Goal: Information Seeking & Learning: Understand process/instructions

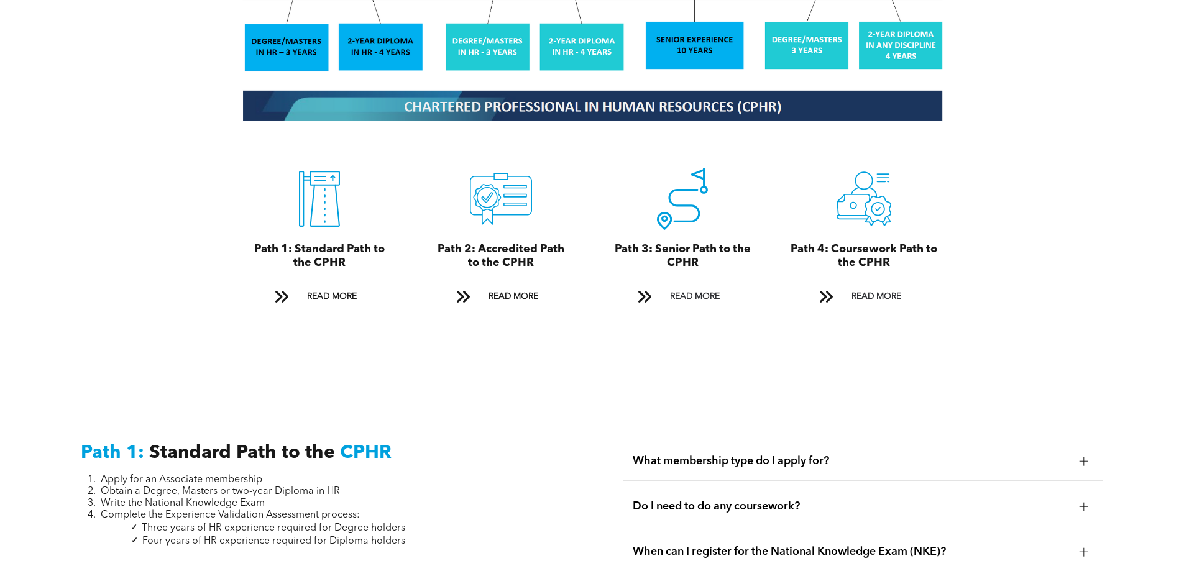
scroll to position [1368, 0]
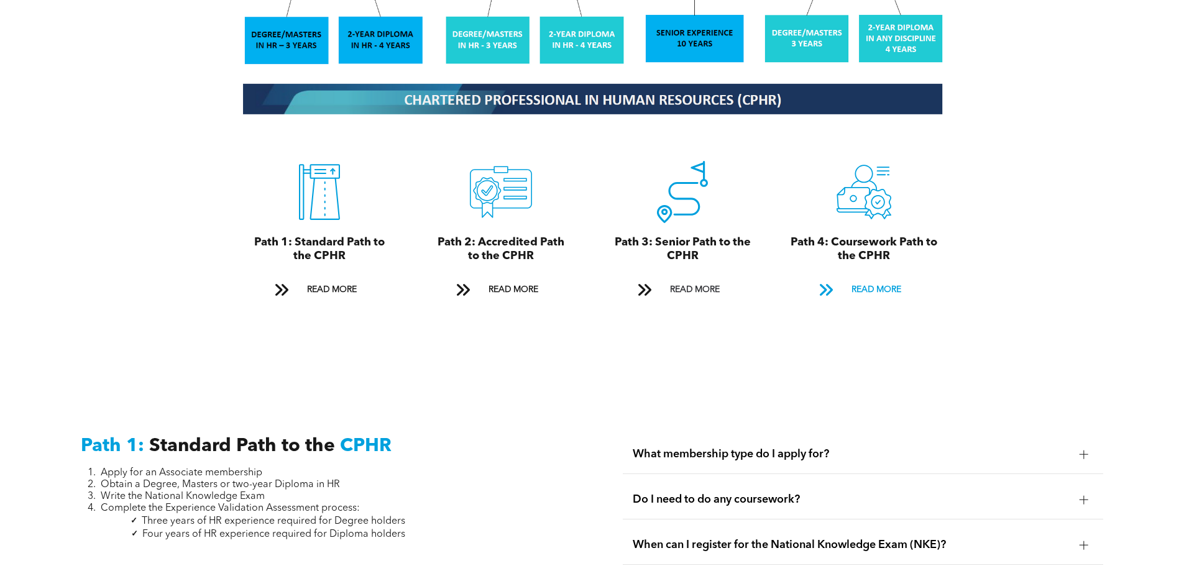
click at [883, 279] on span "READ MORE" at bounding box center [876, 290] width 58 height 23
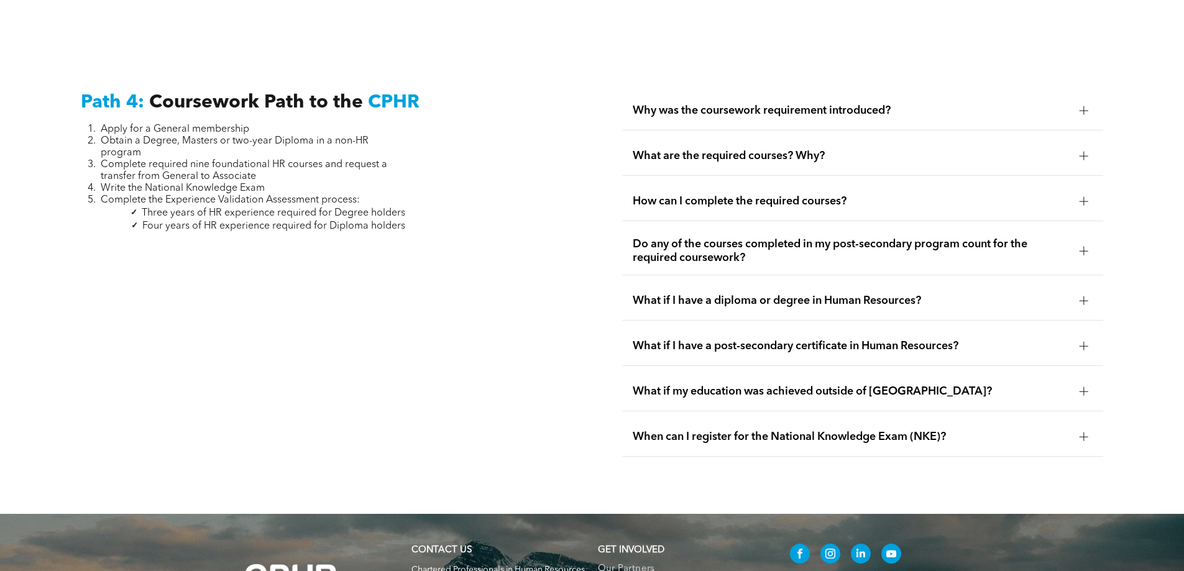
scroll to position [3693, 0]
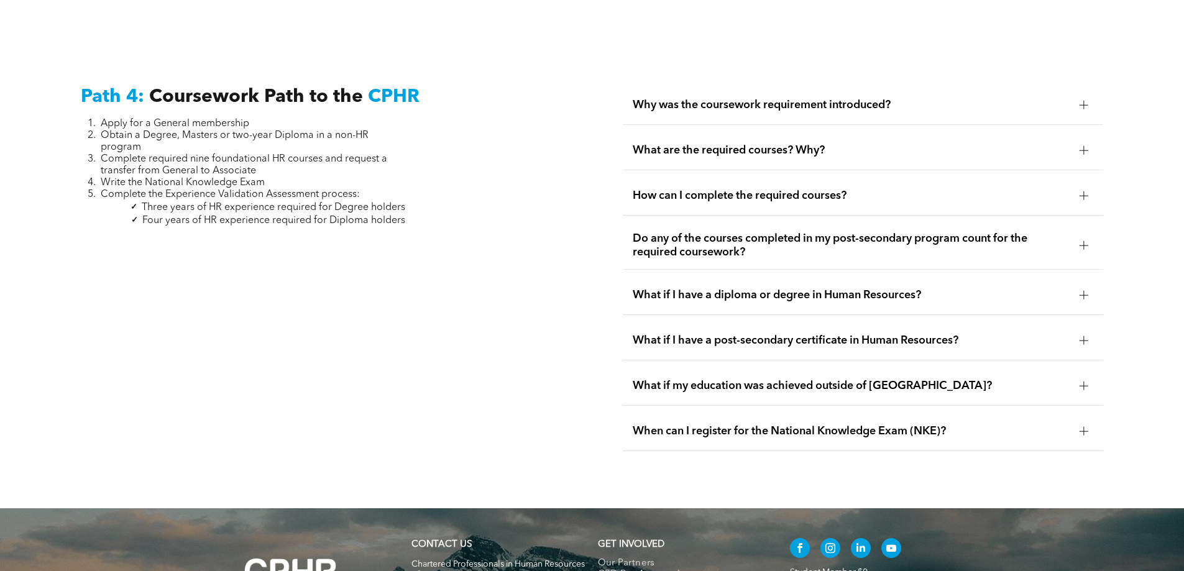
click at [1072, 86] on div "Why was the coursework requirement introduced?" at bounding box center [863, 105] width 481 height 39
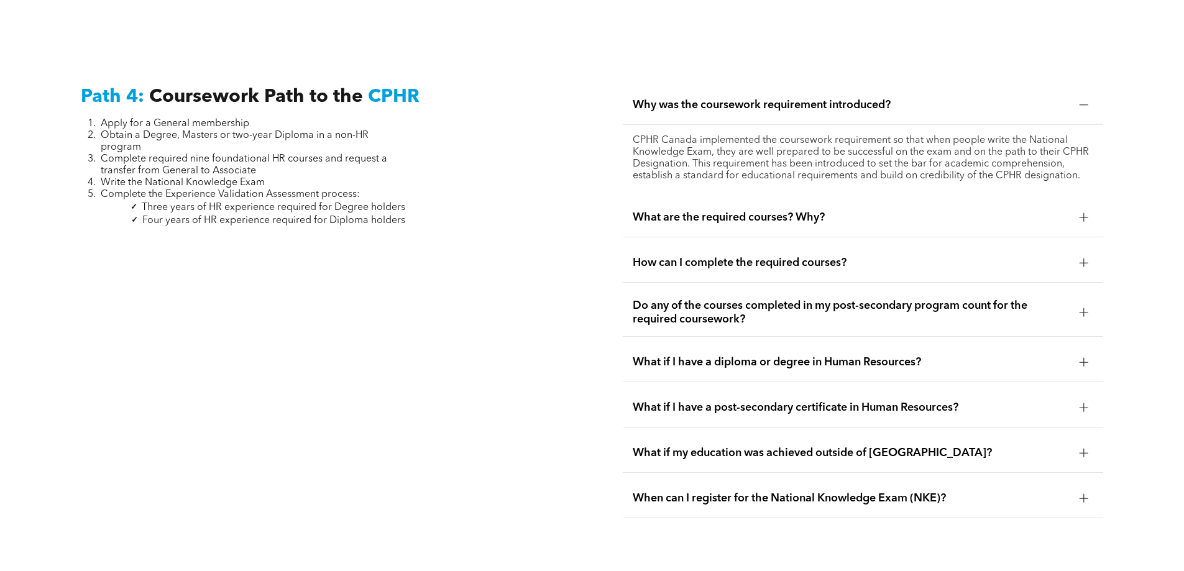
click at [1095, 198] on div "What are the required courses? Why?" at bounding box center [863, 217] width 481 height 39
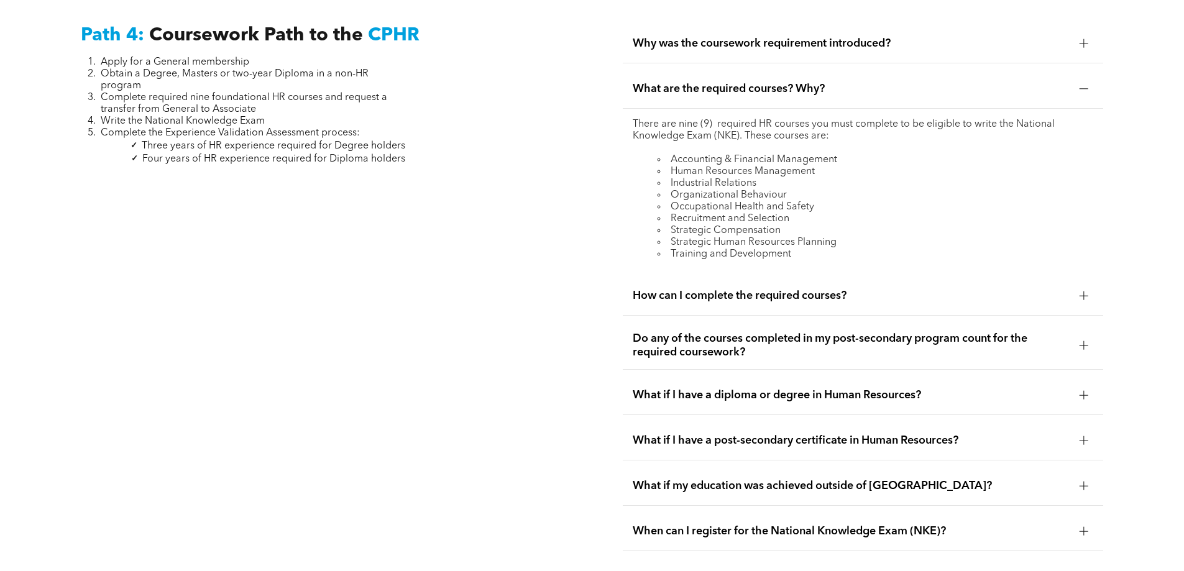
scroll to position [3755, 0]
click at [1082, 291] on div at bounding box center [1084, 295] width 9 height 9
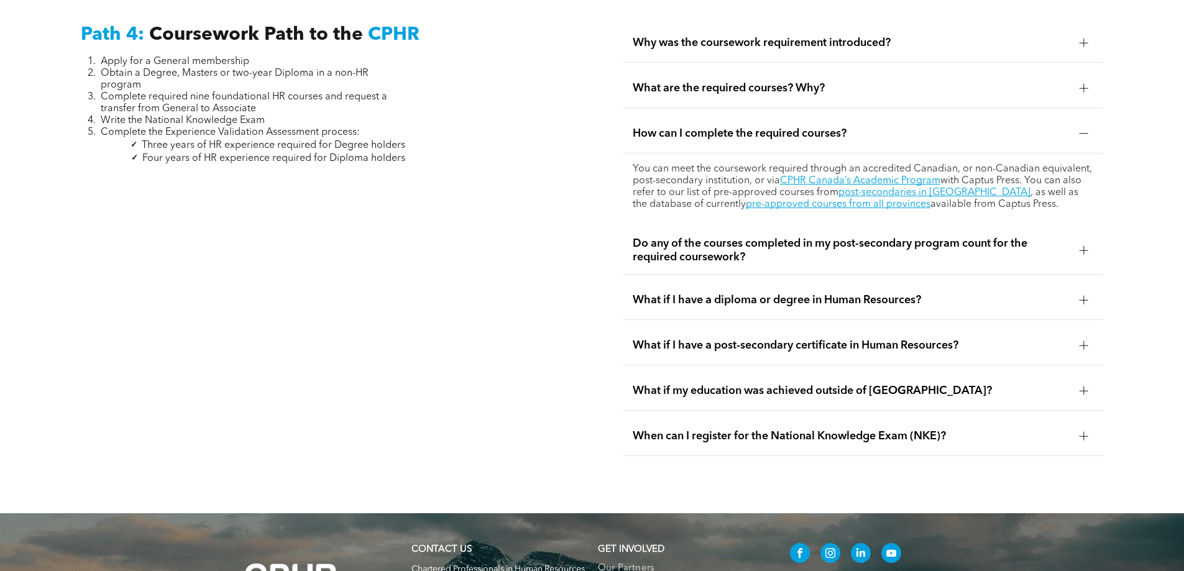
click at [1085, 246] on div at bounding box center [1084, 250] width 9 height 9
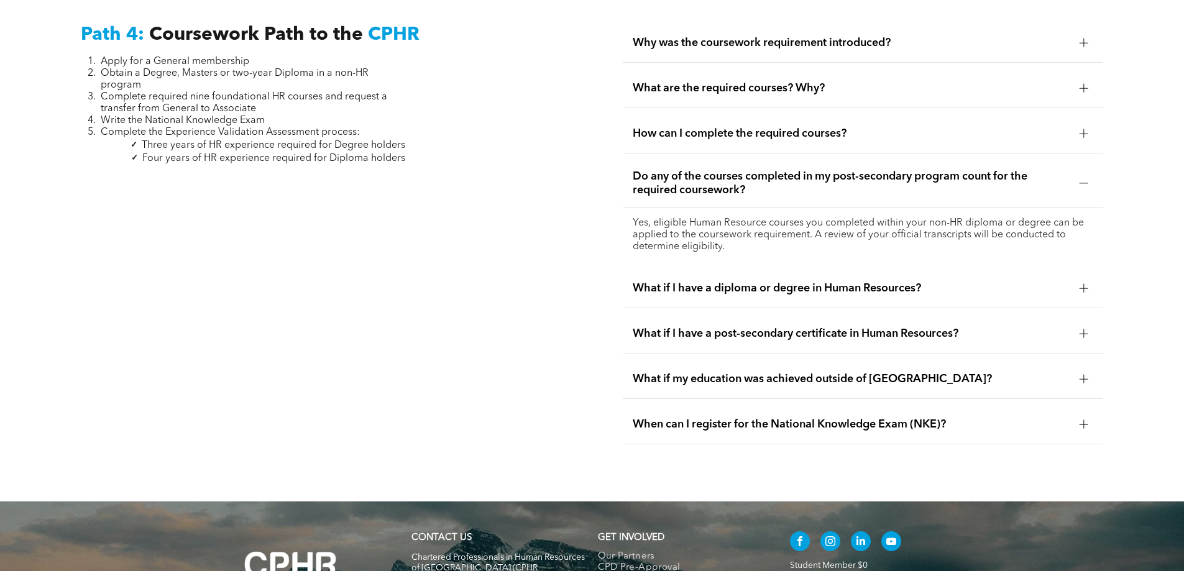
click at [1085, 269] on div "What if I have a diploma or degree in Human Resources?" at bounding box center [863, 288] width 481 height 39
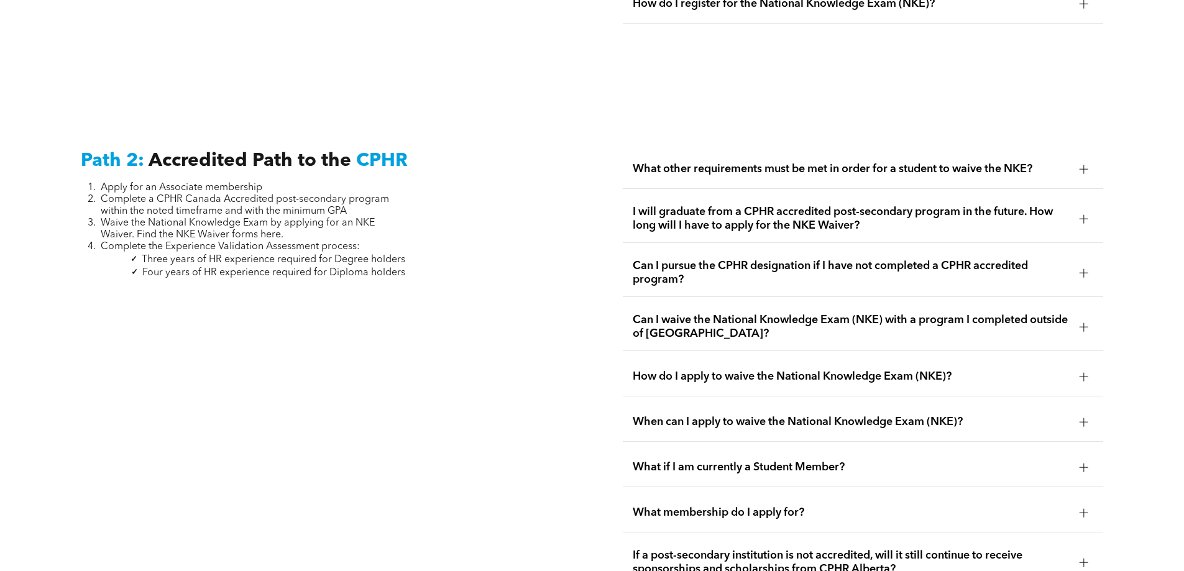
scroll to position [1952, 0]
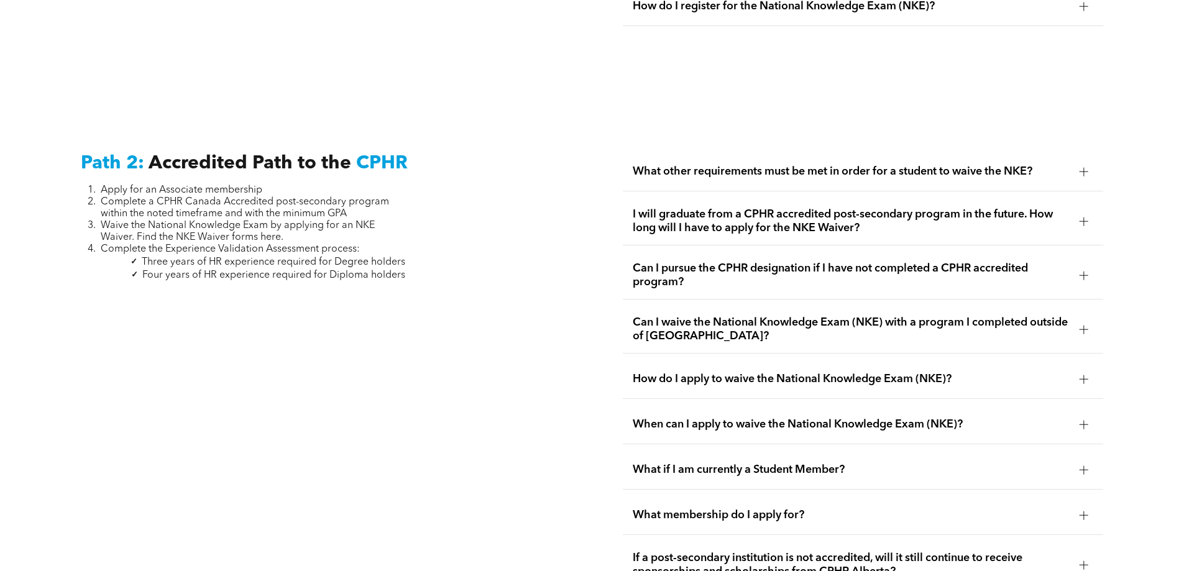
click at [1072, 159] on div "What other requirements must be met in order for a student to waive the NKE?" at bounding box center [863, 171] width 481 height 39
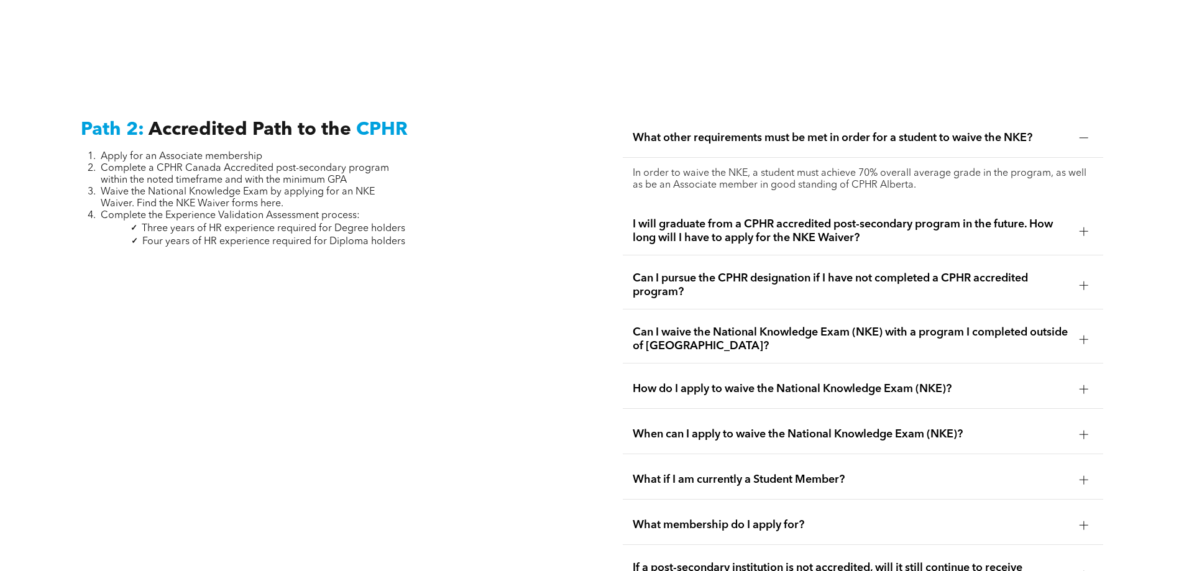
scroll to position [2014, 0]
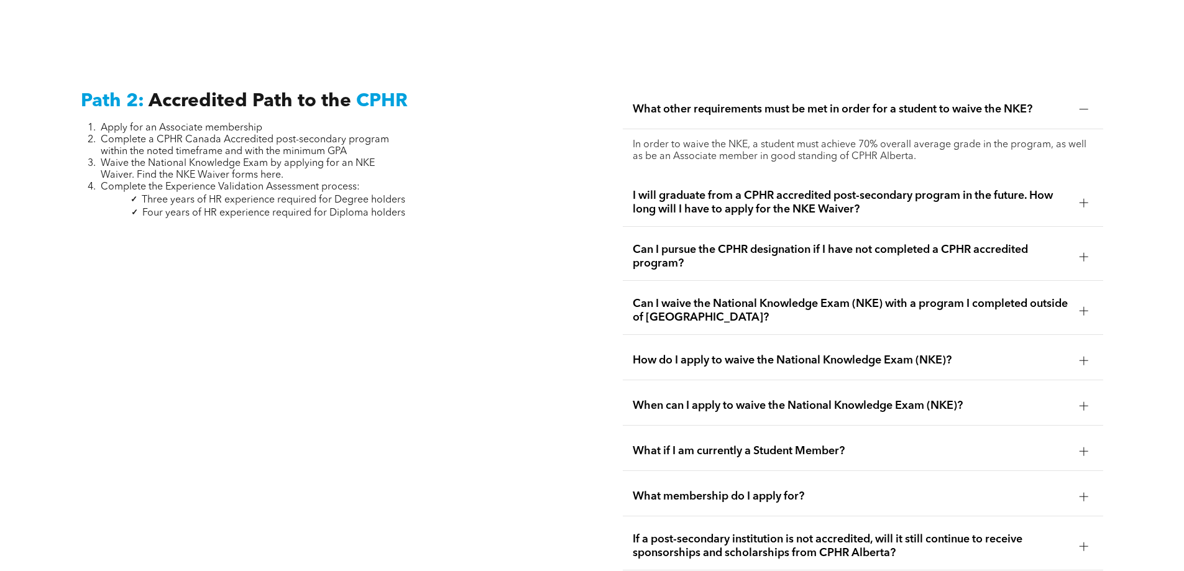
click at [1070, 183] on div "I will graduate from a CPHR accredited post-secondary program in the future. Ho…" at bounding box center [863, 203] width 481 height 48
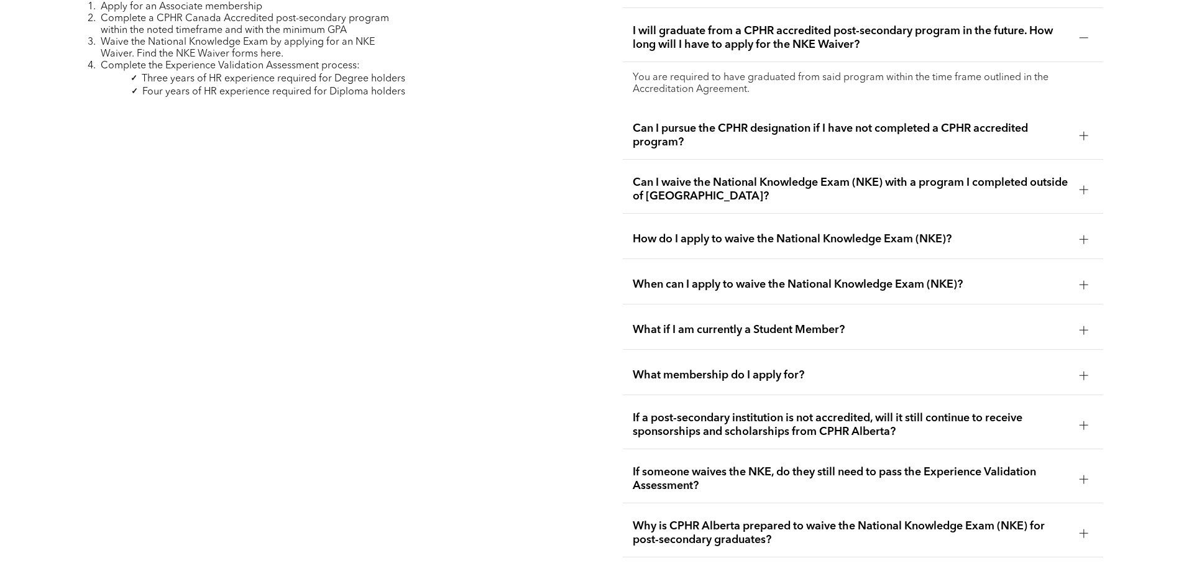
scroll to position [2139, 0]
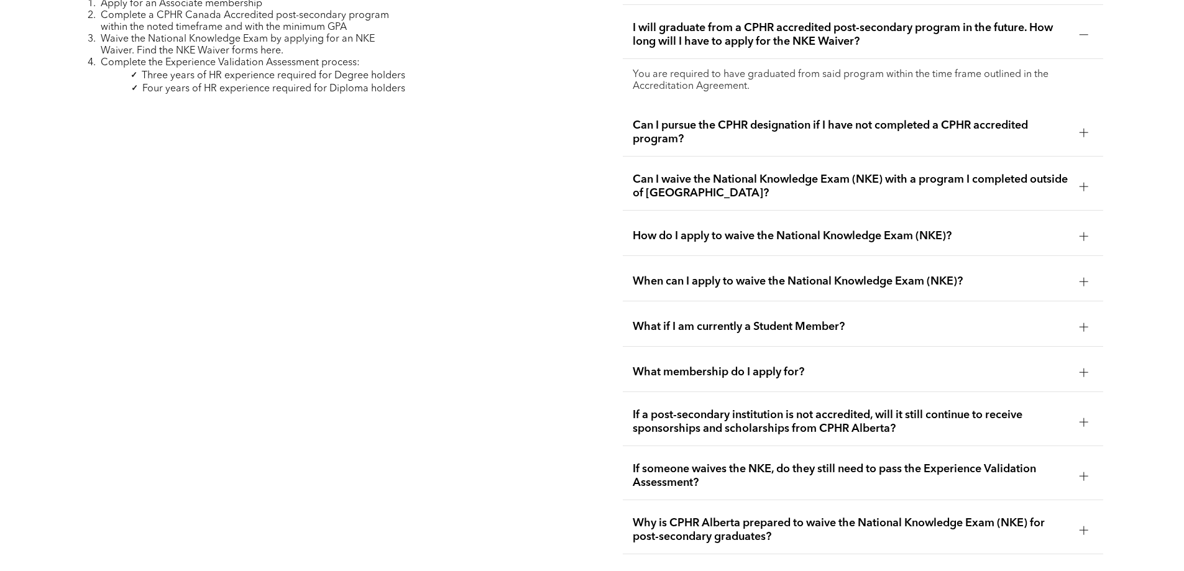
click at [1071, 117] on div "Can I pursue the CPHR designation if I have not completed a CPHR accredited pro…" at bounding box center [863, 133] width 481 height 48
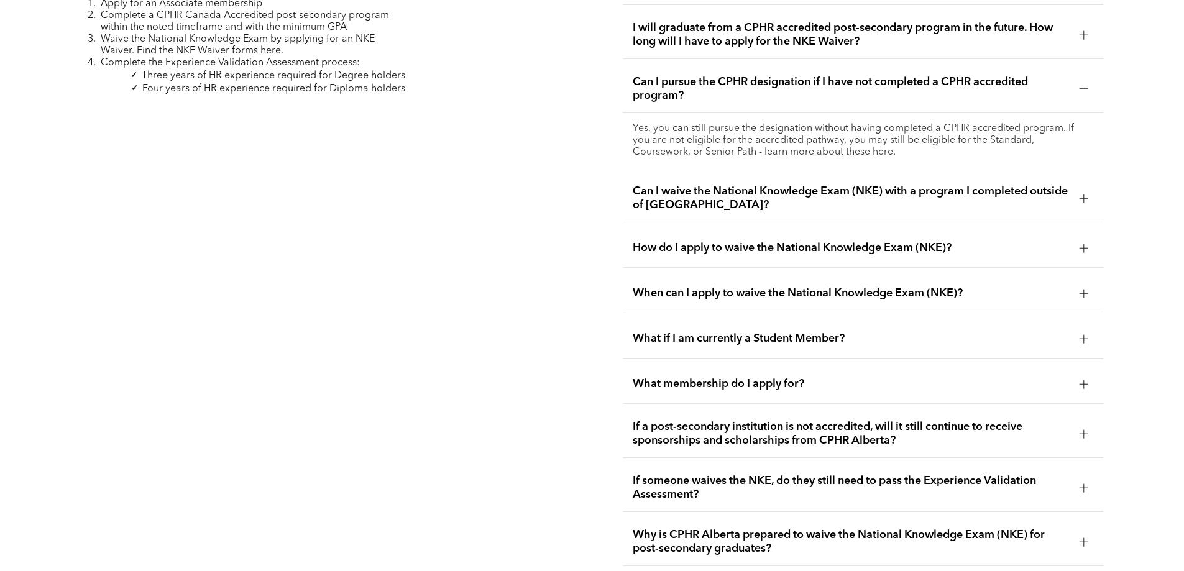
click at [1082, 194] on div at bounding box center [1084, 198] width 9 height 9
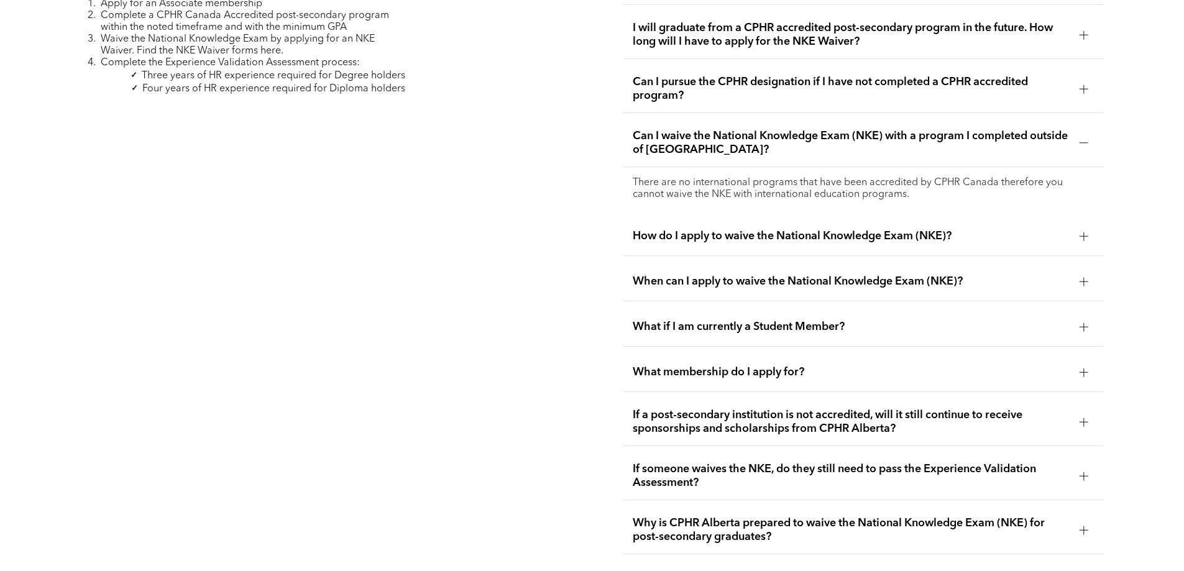
click at [1087, 368] on div at bounding box center [1084, 372] width 9 height 9
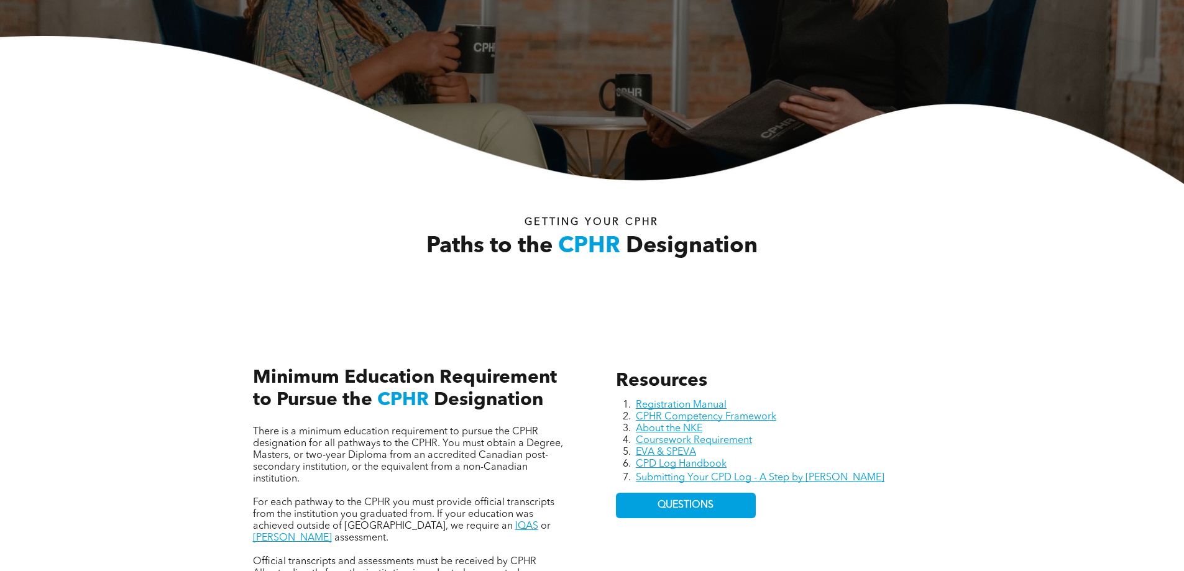
scroll to position [0, 0]
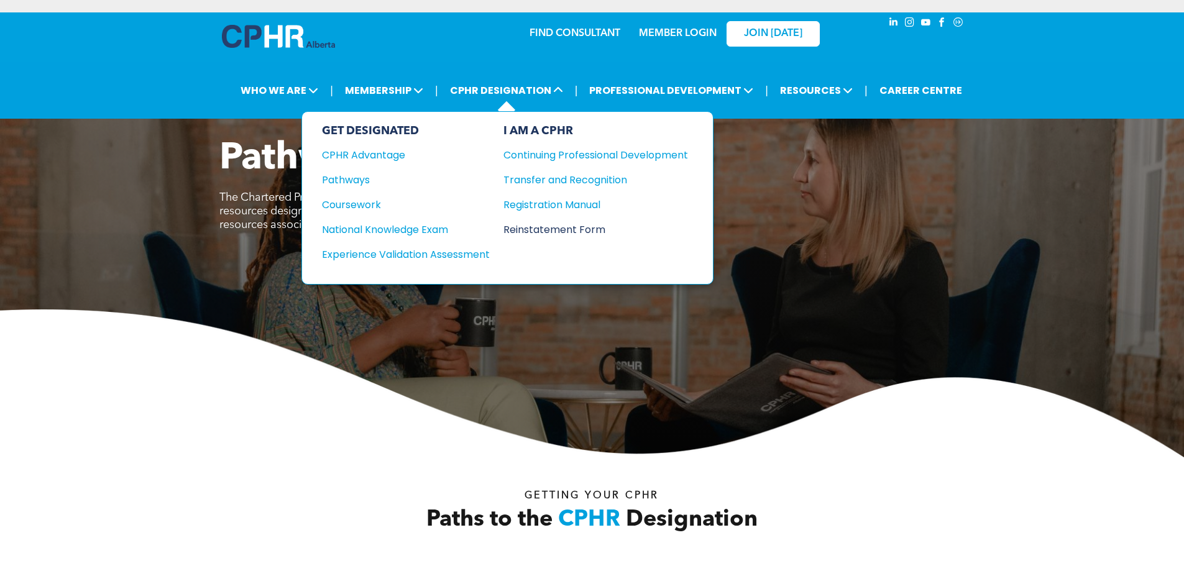
click at [549, 229] on div "Reinstatement Form" at bounding box center [587, 230] width 166 height 16
click at [529, 203] on div "Registration Manual" at bounding box center [587, 205] width 166 height 16
